Goal: Task Accomplishment & Management: Use online tool/utility

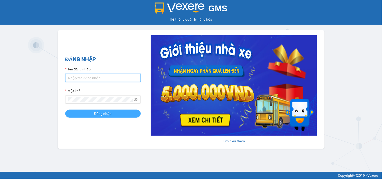
type input "tiendong.hungtoanphat"
click at [112, 114] on button "Đăng nhập" at bounding box center [103, 114] width 76 height 8
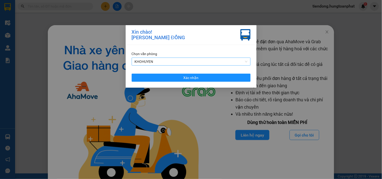
click at [156, 65] on span "KHOHUYEN" at bounding box center [191, 62] width 113 height 8
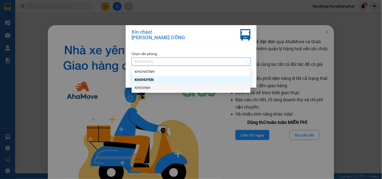
drag, startPoint x: 148, startPoint y: 90, endPoint x: 147, endPoint y: 79, distance: 10.6
click at [147, 90] on div "KHOVINH" at bounding box center [191, 88] width 113 height 6
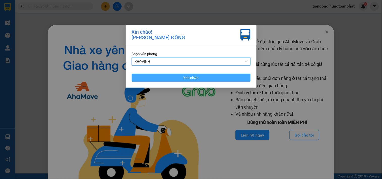
click at [147, 76] on button "Xác nhận" at bounding box center [191, 78] width 119 height 8
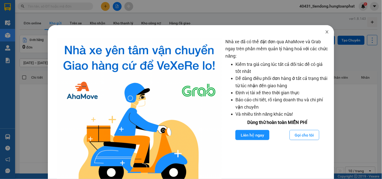
drag, startPoint x: 325, startPoint y: 30, endPoint x: 271, endPoint y: 18, distance: 55.0
click at [323, 30] on span "Close" at bounding box center [327, 32] width 14 height 14
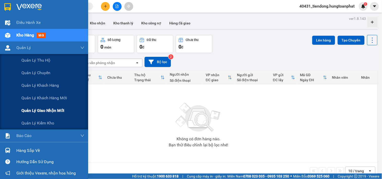
click at [35, 109] on span "Quản lý giao nhận mới" at bounding box center [42, 111] width 43 height 6
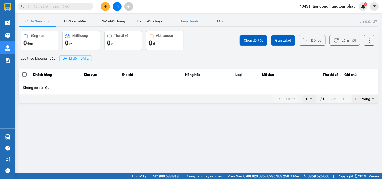
click at [186, 19] on button "Hoàn thành" at bounding box center [189, 21] width 38 height 10
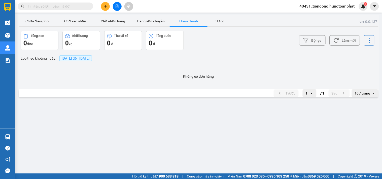
click at [73, 60] on span "13/09/2025 đến 13/09/2025" at bounding box center [76, 58] width 28 height 4
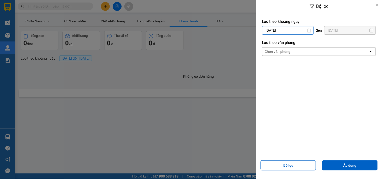
click at [278, 32] on input "13/09/2025" at bounding box center [287, 30] width 51 height 8
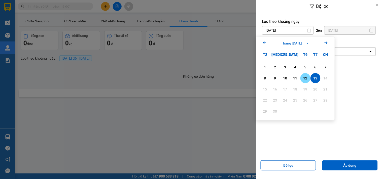
click at [303, 79] on div "12" at bounding box center [305, 78] width 7 height 6
type input "12/09/2025"
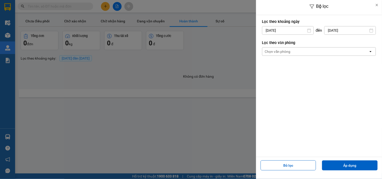
click at [329, 100] on div "Bộ lọc Lọc theo khoảng ngày 12/09/2025 Press the down arrow key to interact wit…" at bounding box center [199, 100] width 362 height 0
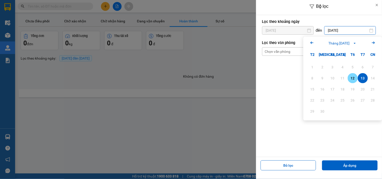
click at [350, 76] on div "12" at bounding box center [352, 78] width 7 height 6
type input "12/09/2025"
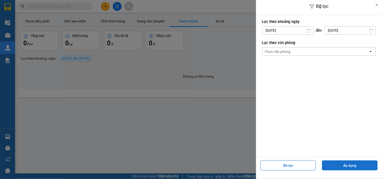
click at [352, 164] on button "Áp dụng" at bounding box center [350, 166] width 56 height 10
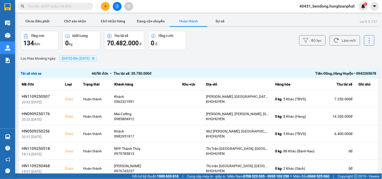
click at [347, 72] on div "Tiến Đồng_Hàng Huyện • 0942265678" at bounding box center [305, 74] width 142 height 6
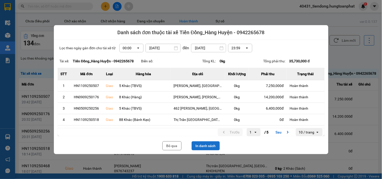
click at [210, 143] on button "In danh sách" at bounding box center [206, 145] width 28 height 9
click at [166, 143] on button "Bỏ qua" at bounding box center [171, 145] width 19 height 9
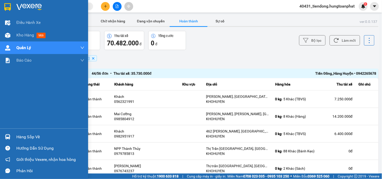
click at [9, 136] on img at bounding box center [7, 136] width 5 height 5
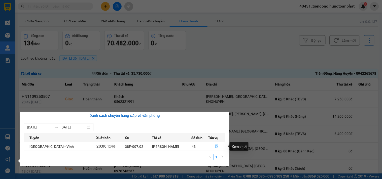
click at [215, 146] on icon "file-done" at bounding box center [216, 147] width 3 height 4
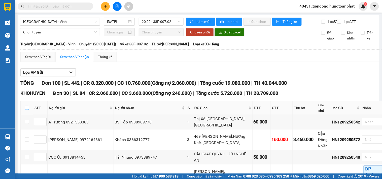
click at [26, 109] on input "checkbox" at bounding box center [27, 108] width 4 height 4
checkbox input "true"
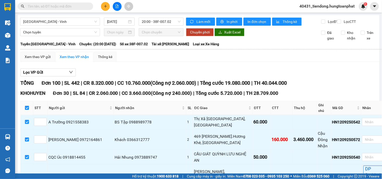
checkbox input "true"
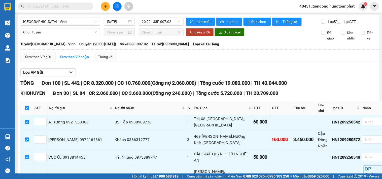
checkbox input "true"
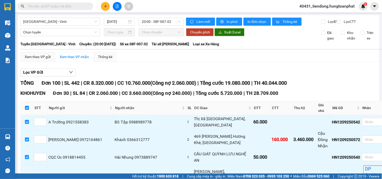
checkbox input "true"
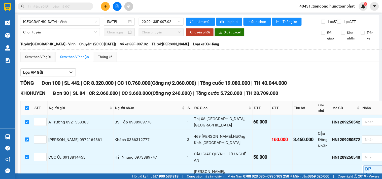
checkbox input "true"
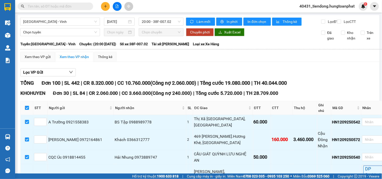
checkbox input "true"
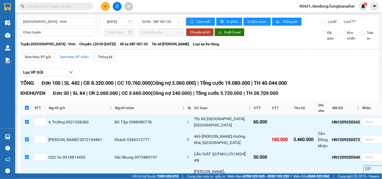
checkbox input "true"
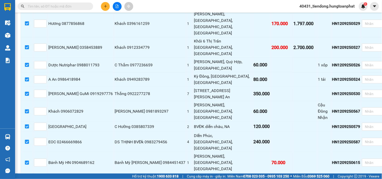
scroll to position [497, 0]
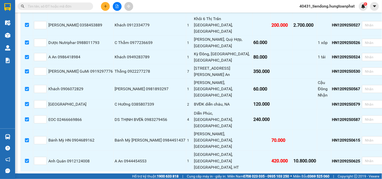
click at [87, 177] on span "Nhập kho nhận" at bounding box center [99, 180] width 24 height 6
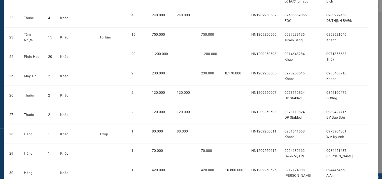
scroll to position [482, 0]
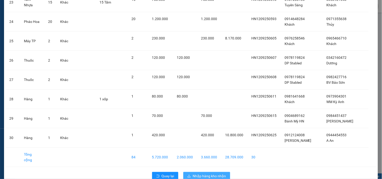
click at [205, 173] on span "Nhập hàng kho nhận" at bounding box center [209, 176] width 33 height 6
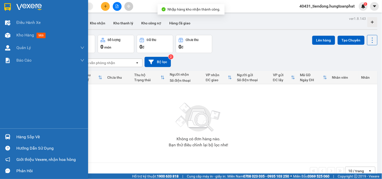
click at [9, 135] on img at bounding box center [7, 136] width 5 height 5
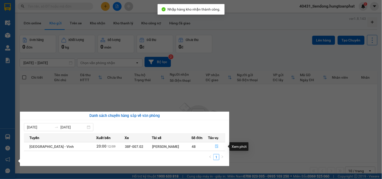
click at [212, 145] on button "button" at bounding box center [216, 147] width 17 height 8
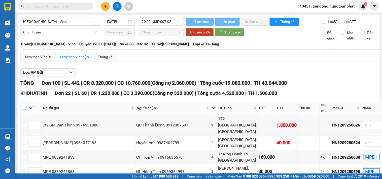
click at [26, 109] on input "checkbox" at bounding box center [24, 108] width 4 height 4
checkbox input "true"
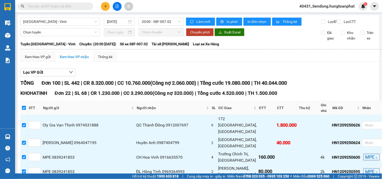
checkbox input "true"
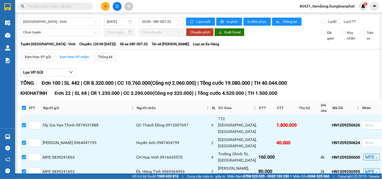
checkbox input "true"
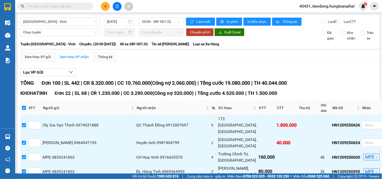
checkbox input "true"
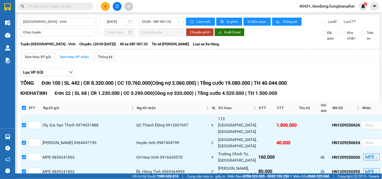
checkbox input "true"
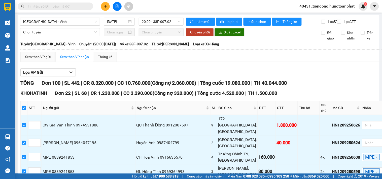
checkbox input "true"
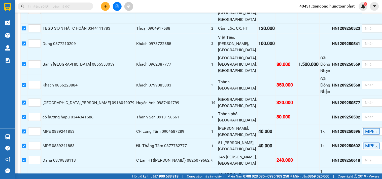
scroll to position [346, 0]
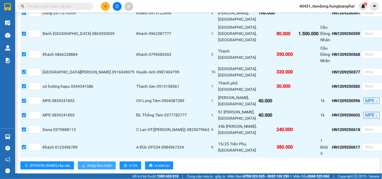
click at [87, 163] on span "Nhập kho nhận" at bounding box center [99, 166] width 24 height 6
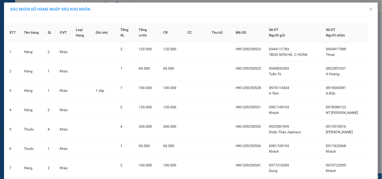
scroll to position [326, 0]
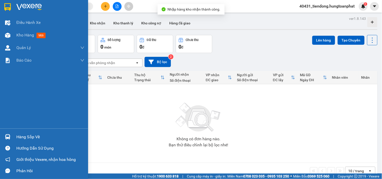
click at [11, 136] on div at bounding box center [7, 137] width 9 height 9
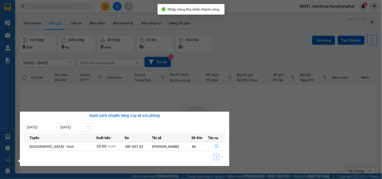
click at [215, 146] on icon "file-done" at bounding box center [216, 147] width 3 height 4
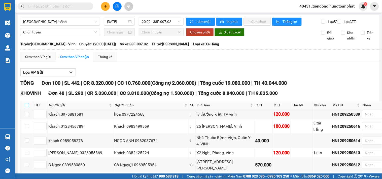
click at [26, 107] on input "checkbox" at bounding box center [27, 105] width 4 height 4
checkbox input "true"
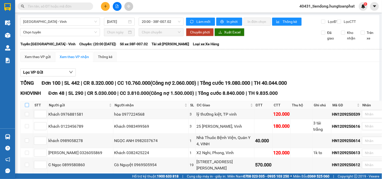
checkbox input "true"
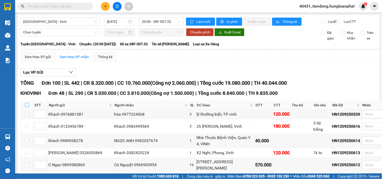
checkbox input "true"
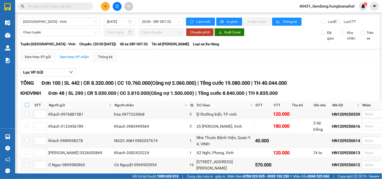
checkbox input "true"
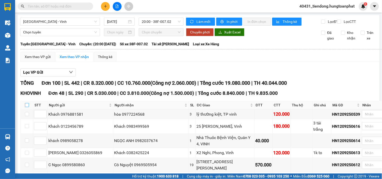
checkbox input "true"
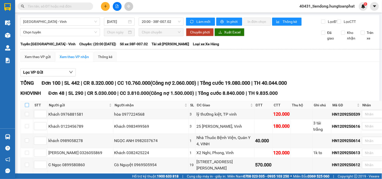
checkbox input "true"
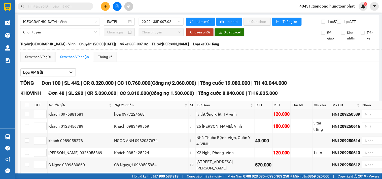
checkbox input "true"
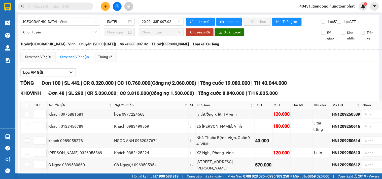
checkbox input "true"
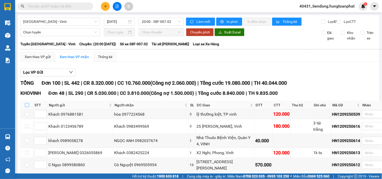
checkbox input "true"
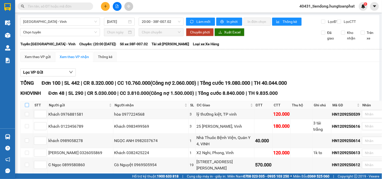
checkbox input "true"
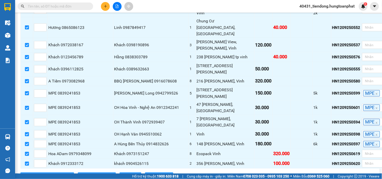
scroll to position [684, 0]
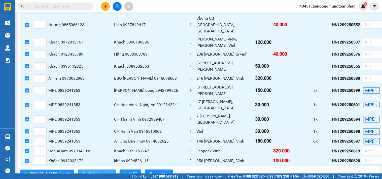
click at [87, 171] on span "Nhập kho nhận" at bounding box center [99, 174] width 24 height 6
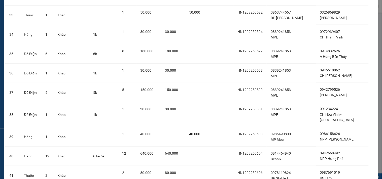
scroll to position [831, 0]
